Goal: Transaction & Acquisition: Obtain resource

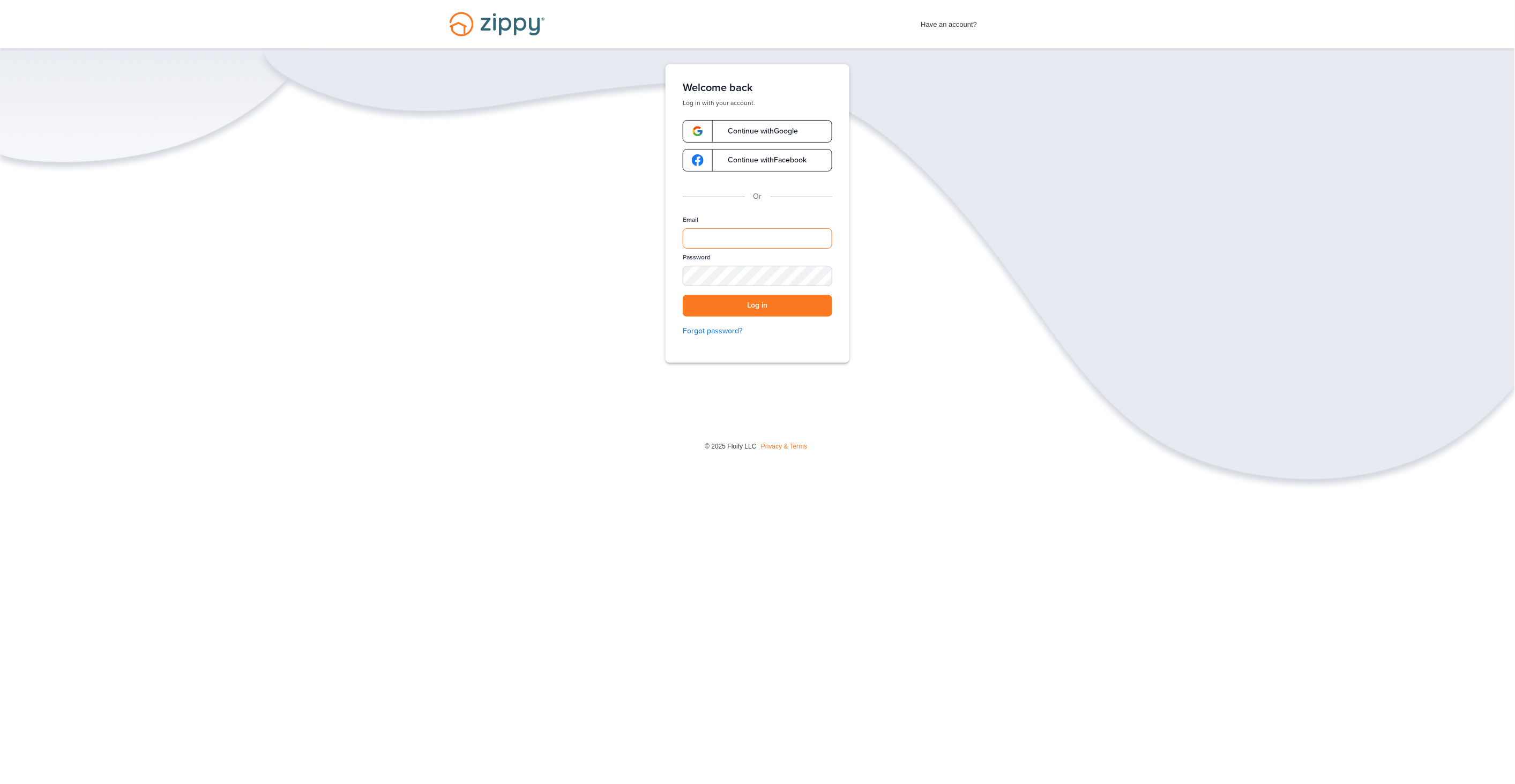
click at [722, 240] on input "Email" at bounding box center [758, 238] width 150 height 21
type input "**********"
click at [683, 295] on button "Log in" at bounding box center [758, 306] width 150 height 22
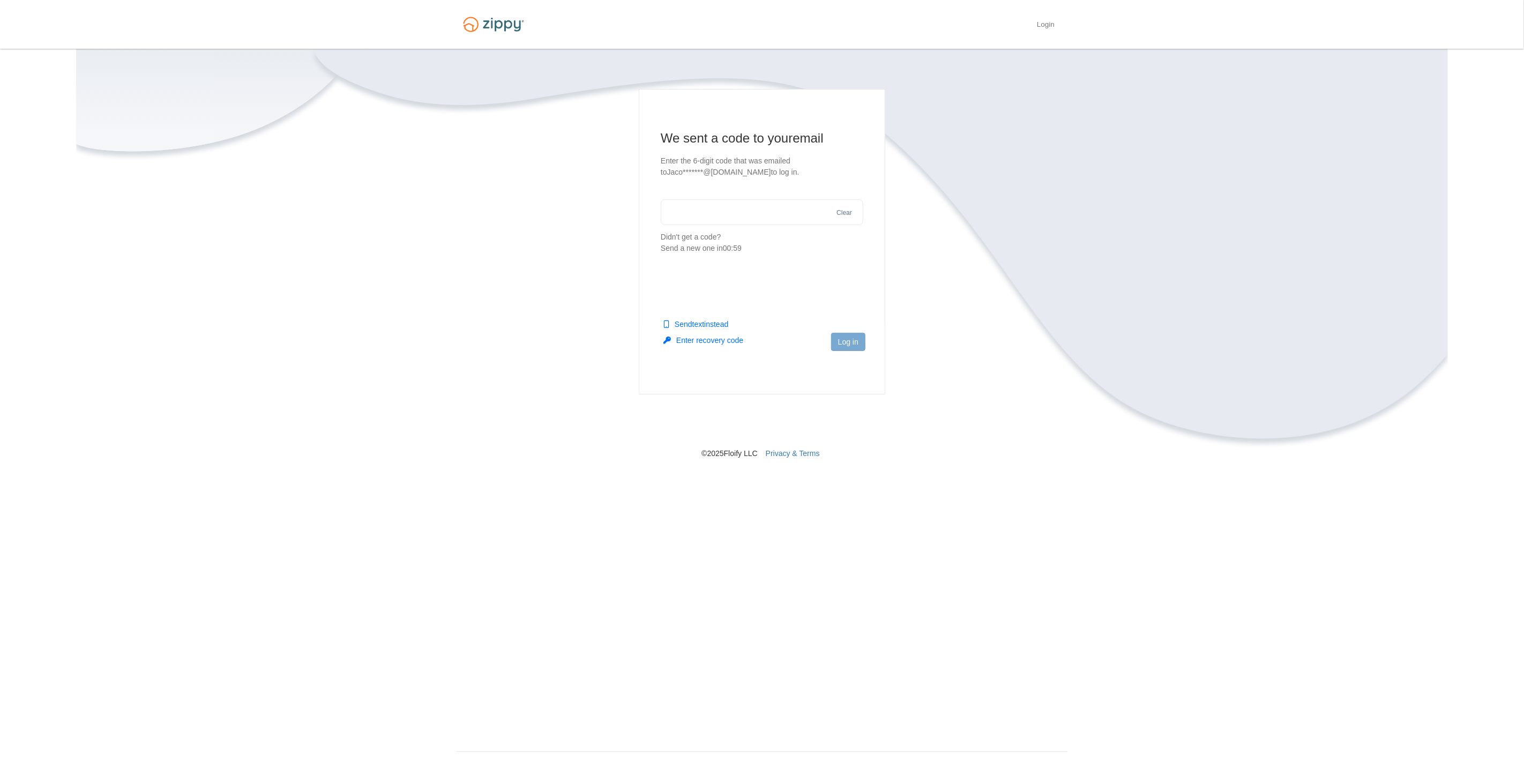
click at [770, 213] on input "text" at bounding box center [762, 212] width 203 height 26
type input "******"
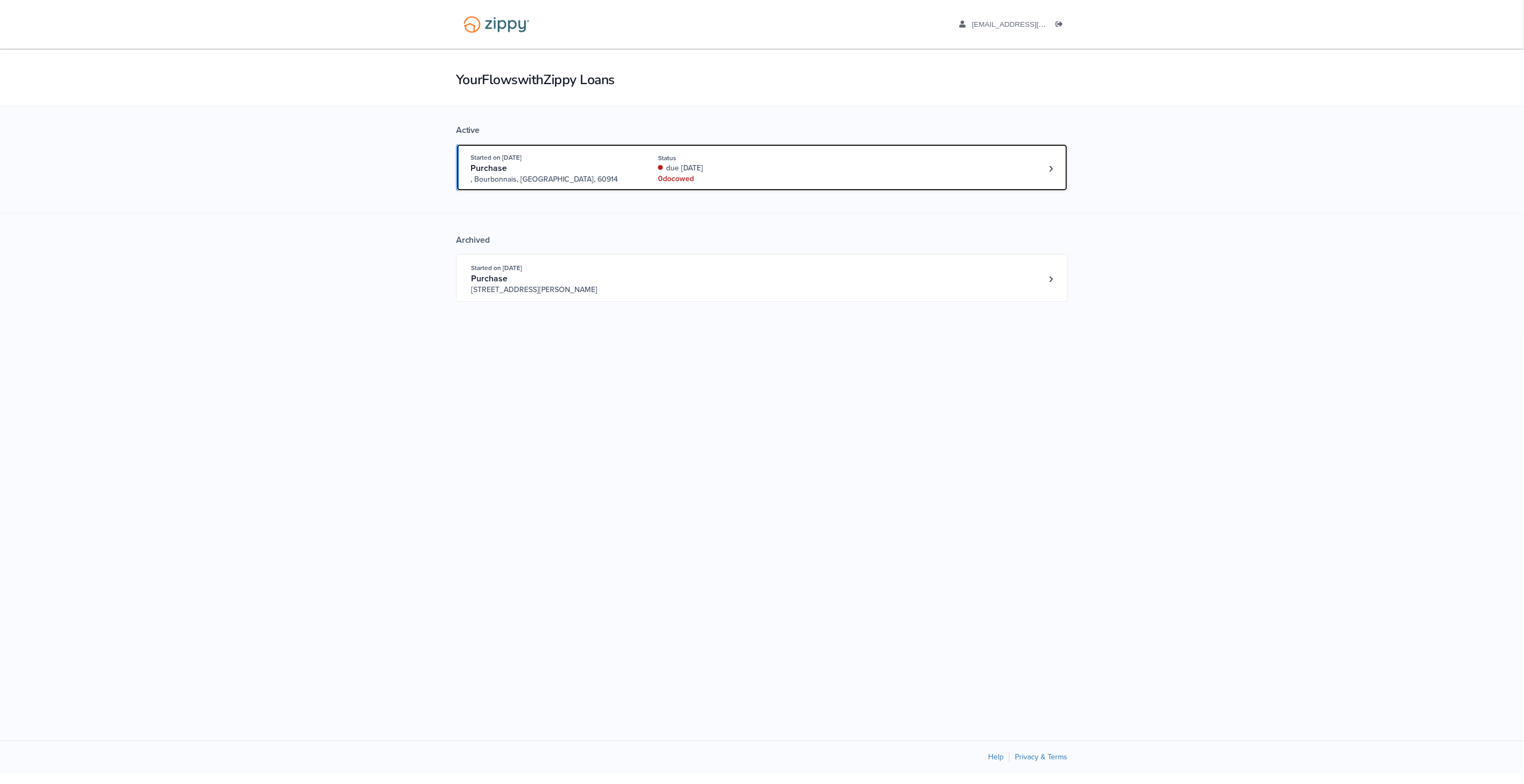
click at [692, 175] on div "0 doc owed" at bounding box center [729, 179] width 143 height 11
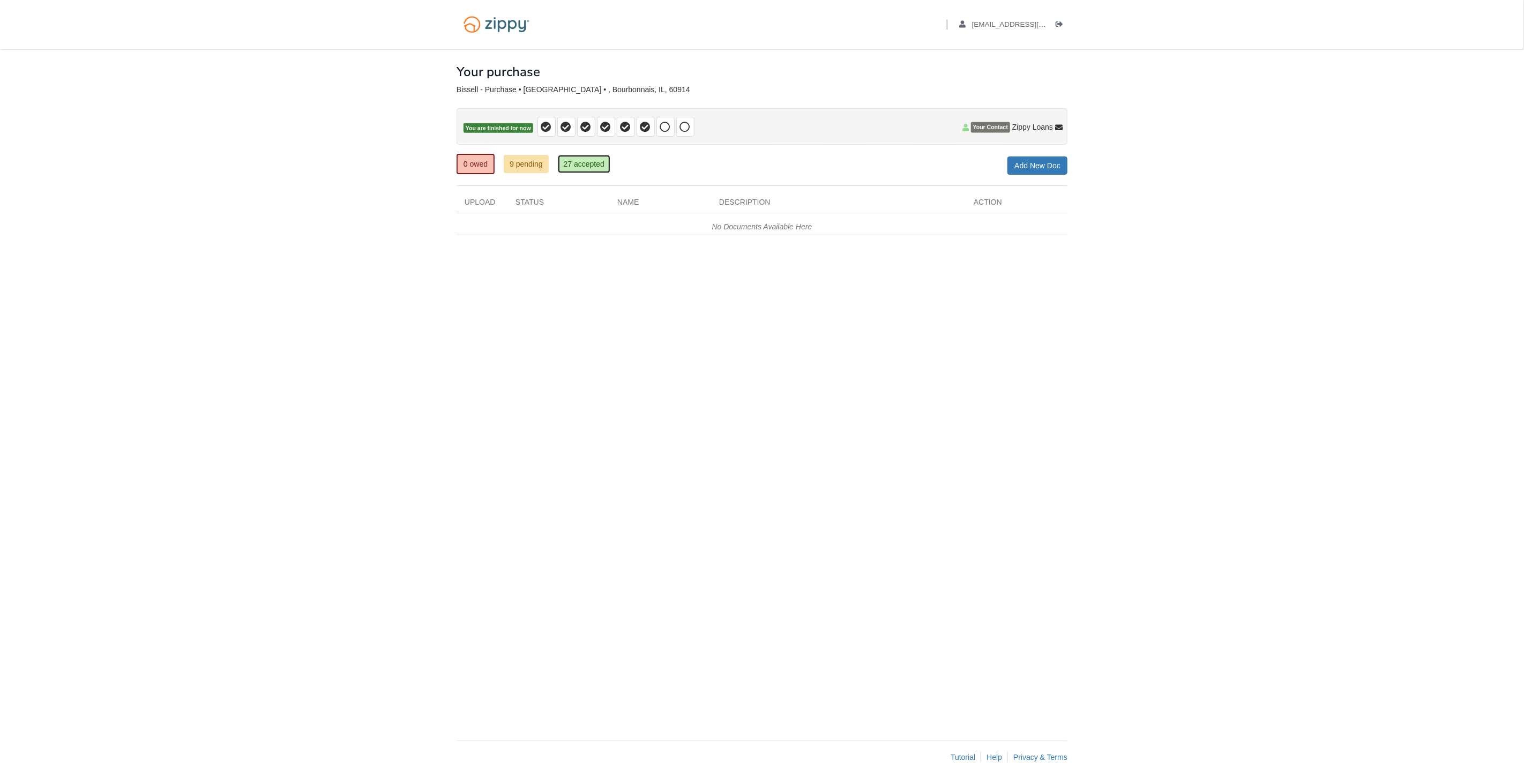
click at [579, 167] on link "27 accepted" at bounding box center [584, 164] width 52 height 18
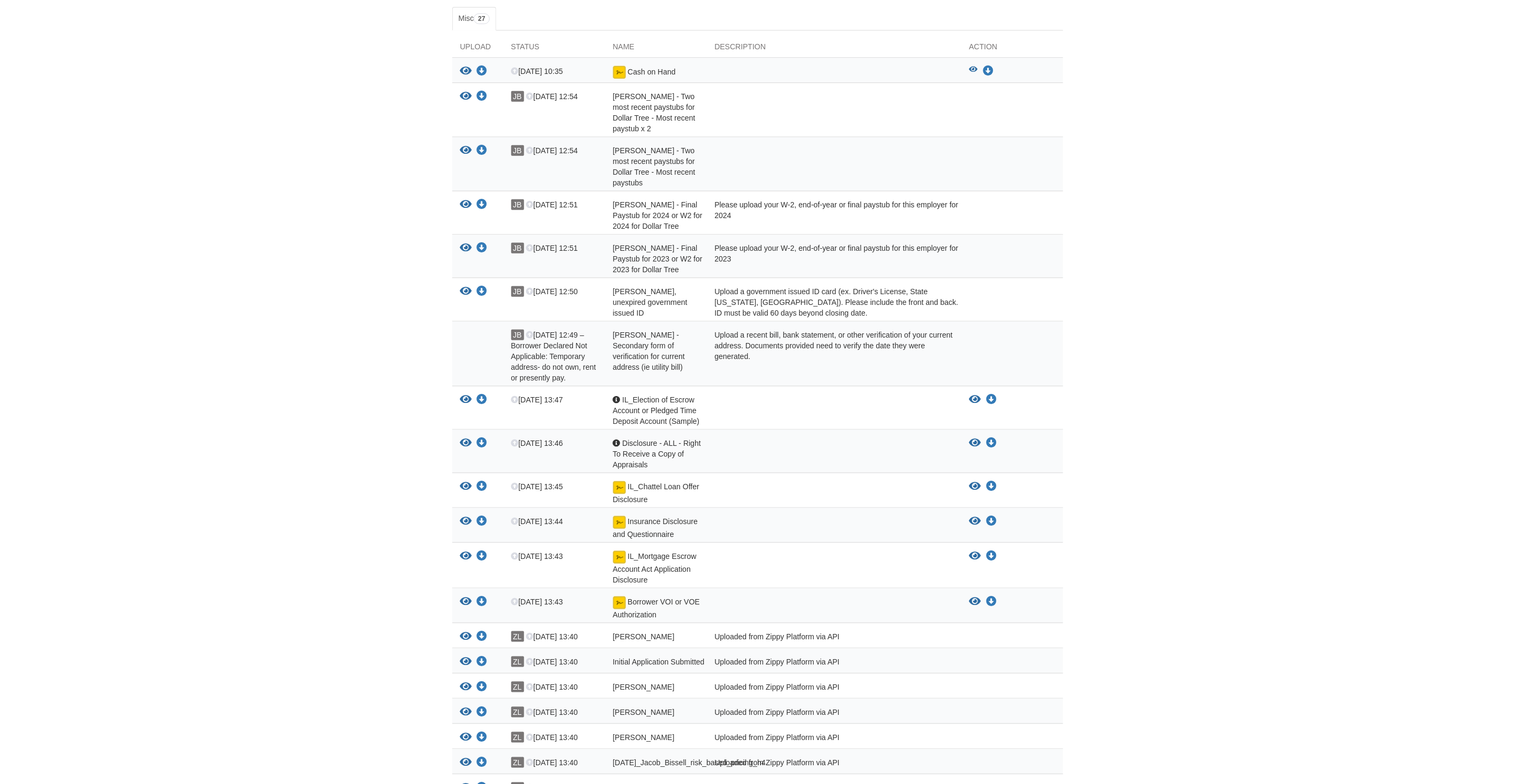
scroll to position [238, 0]
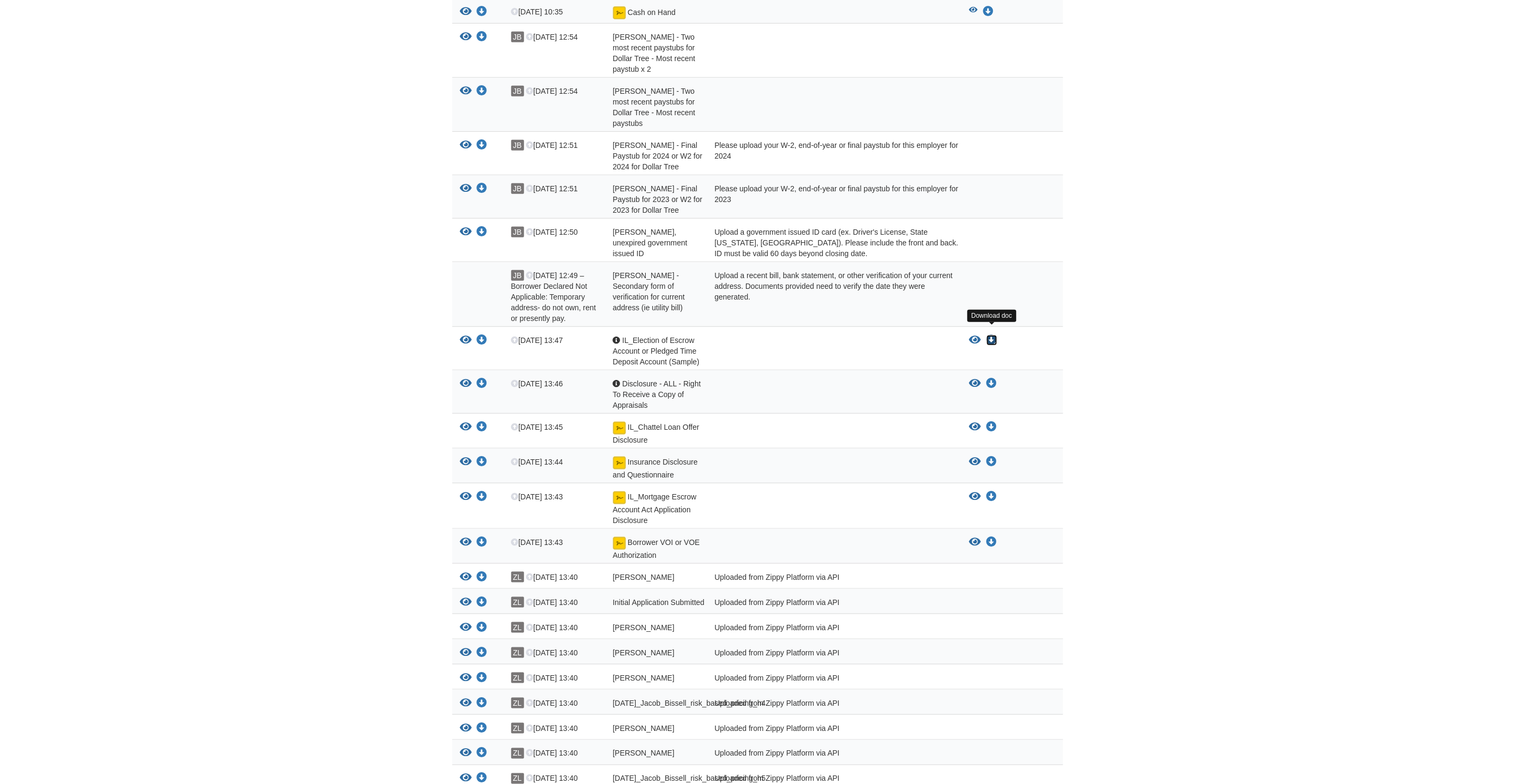
click at [993, 335] on icon "Download IL_Election of Escrow Account or Pledged Time Deposit Account (Sample)" at bounding box center [992, 340] width 11 height 11
click at [996, 378] on icon "Download Disclosure - ALL - Right To Receive a Copy of Appraisals" at bounding box center [992, 384] width 11 height 11
click at [993, 457] on icon "Download Insurance Disclosure and Questionnaire" at bounding box center [992, 462] width 11 height 11
click at [993, 492] on icon "Download IL_Mortgage Escrow Account Act Application Disclosure" at bounding box center [992, 497] width 11 height 11
click at [989, 537] on icon "Download Borrower VOI or VOE Authorization" at bounding box center [992, 542] width 11 height 11
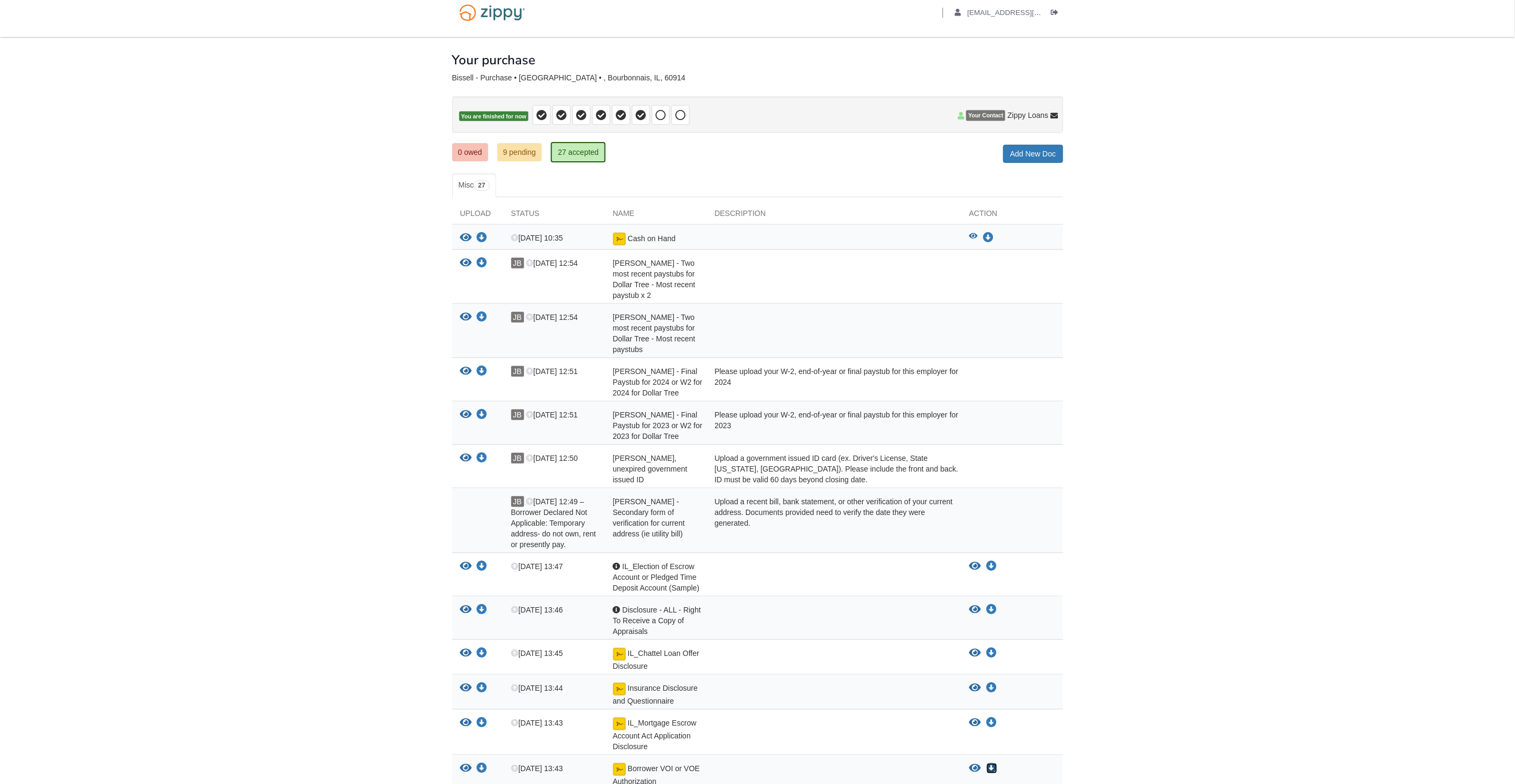
scroll to position [0, 0]
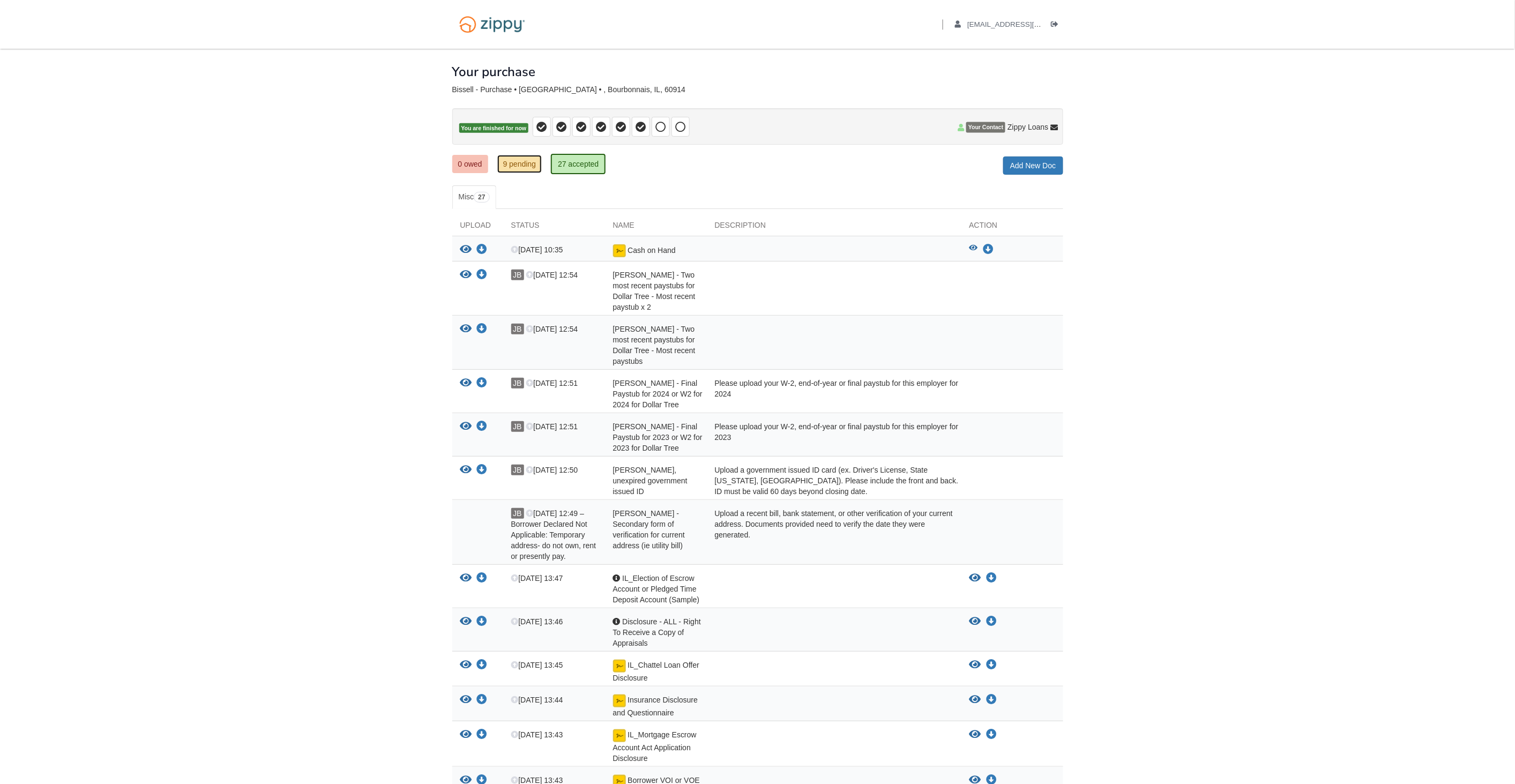
click at [509, 167] on link "9 pending" at bounding box center [519, 164] width 45 height 18
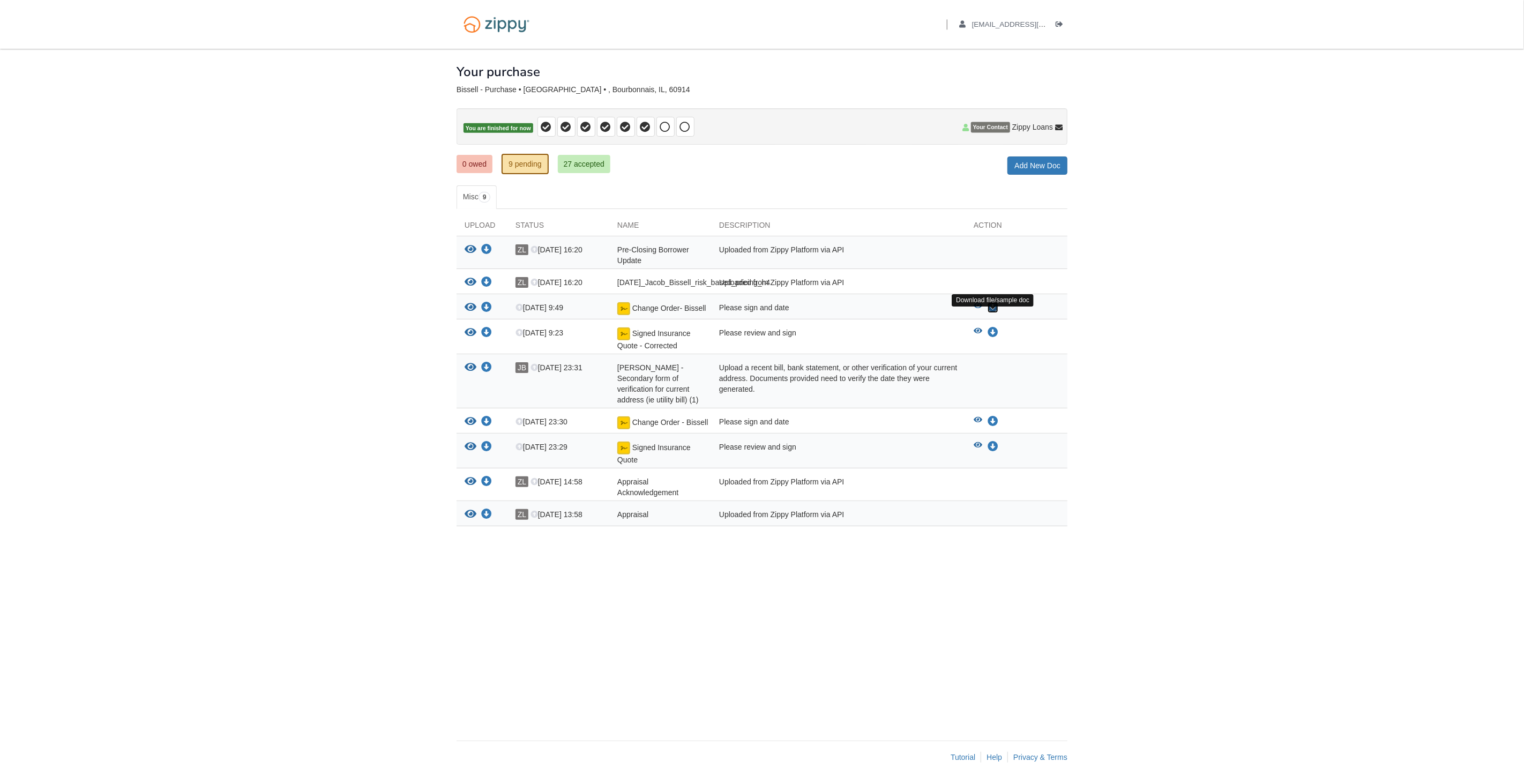
click at [994, 313] on icon "Download Change Order- Bissell" at bounding box center [993, 308] width 11 height 11
click at [992, 338] on icon "Download Signed Insurance Quote - Corrected" at bounding box center [993, 333] width 11 height 11
click at [494, 20] on img at bounding box center [497, 24] width 80 height 27
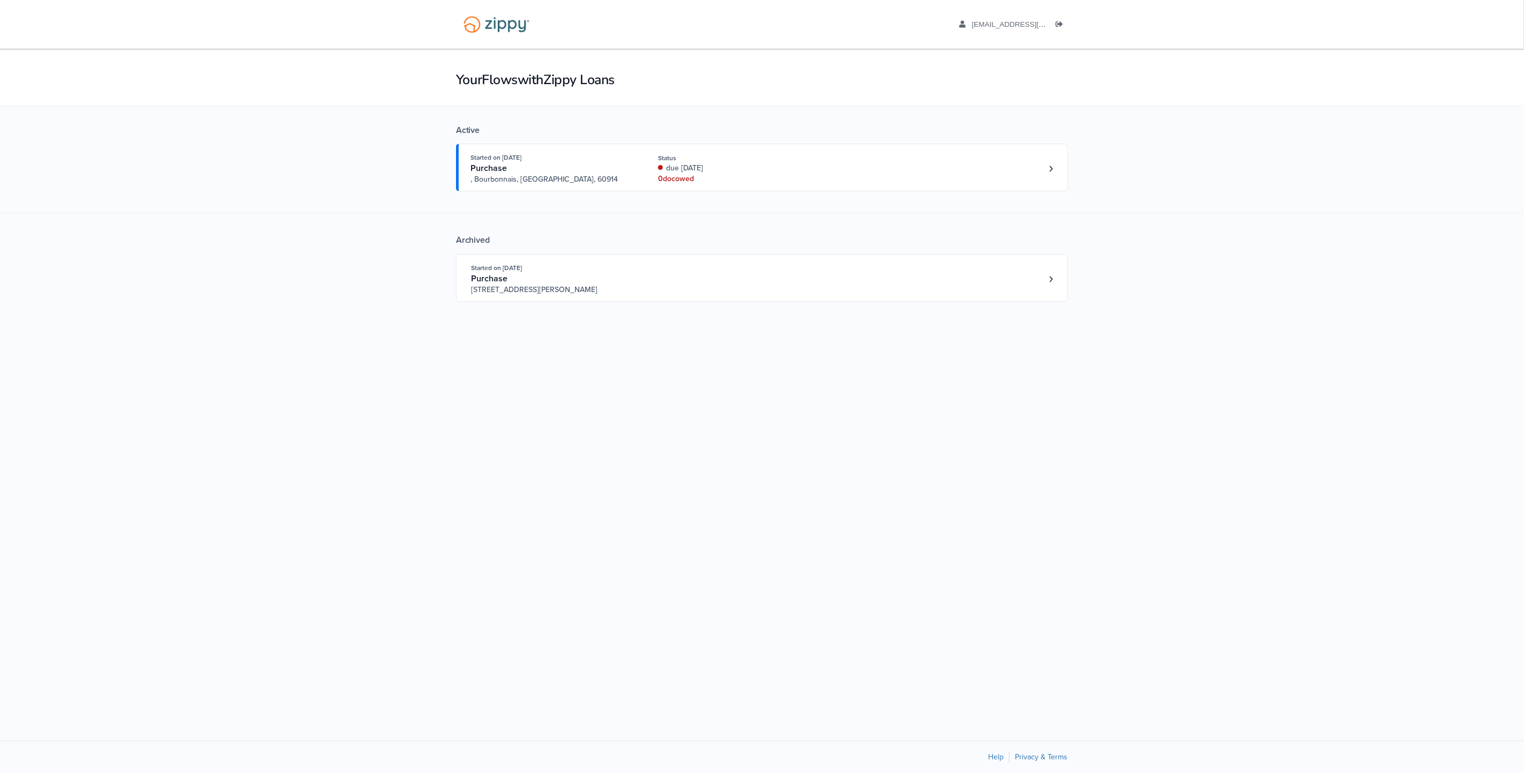
click at [1073, 165] on div "Active Started on Aug. 15th, 2025 Purchase , Bourbonnais, IL, 60914 Status due …" at bounding box center [762, 218] width 1524 height 226
click at [1058, 166] on link "Loan number 4216312" at bounding box center [1051, 168] width 16 height 16
